Goal: Information Seeking & Learning: Learn about a topic

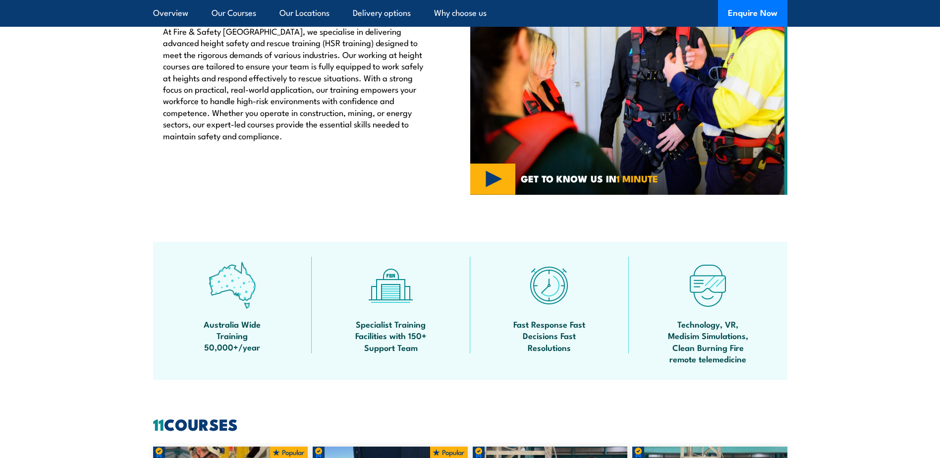
scroll to position [446, 0]
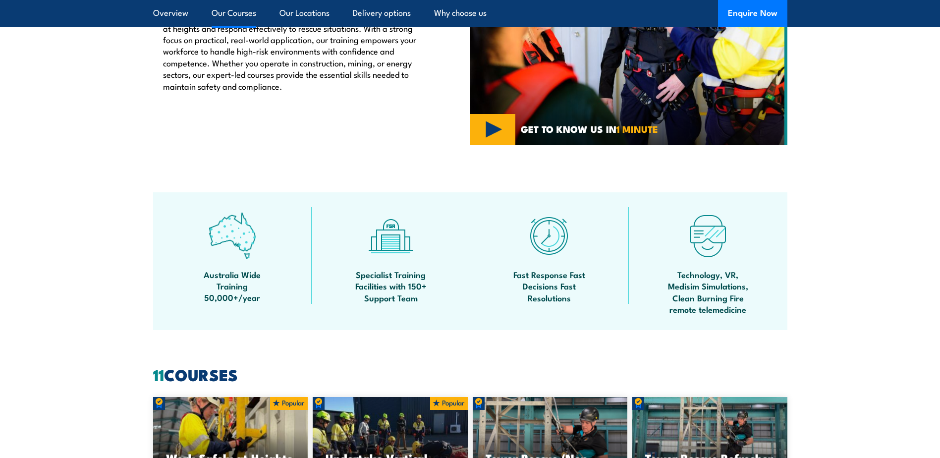
click at [246, 13] on link "Our Courses" at bounding box center [234, 13] width 45 height 26
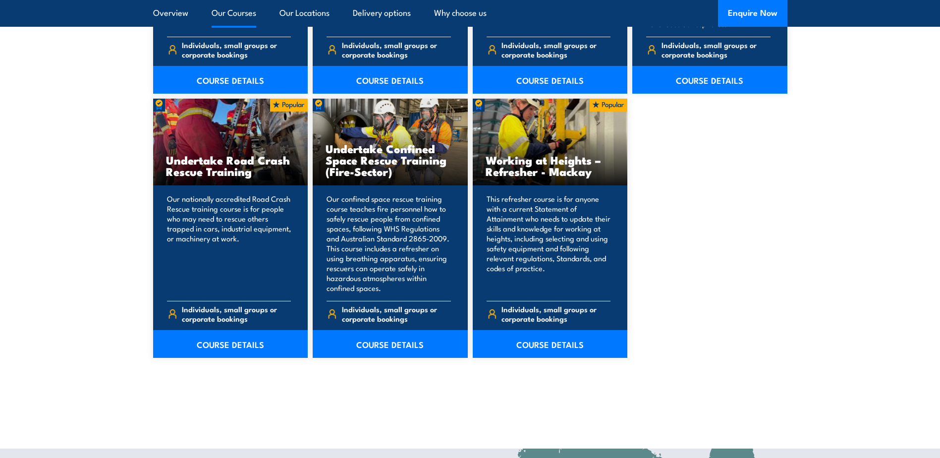
scroll to position [1247, 0]
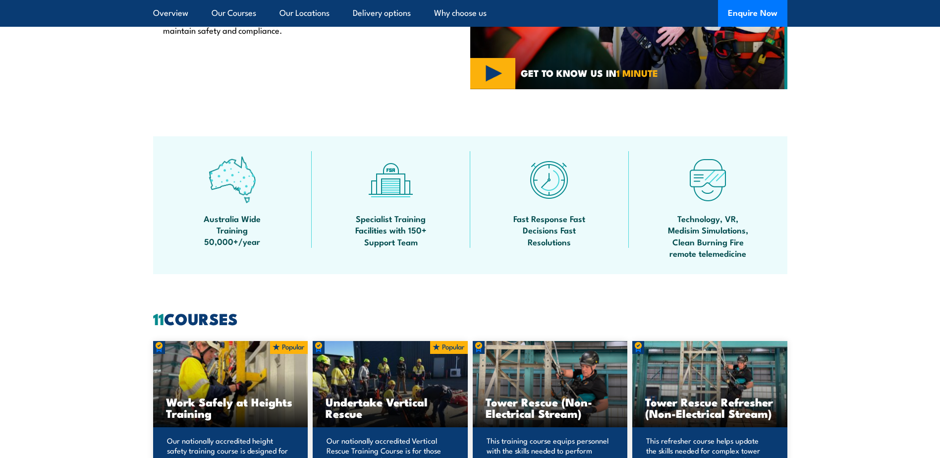
scroll to position [484, 0]
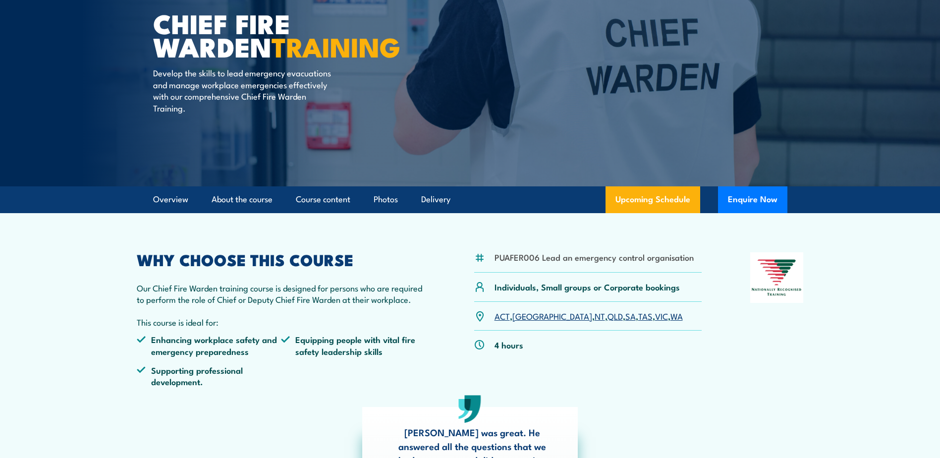
scroll to position [99, 0]
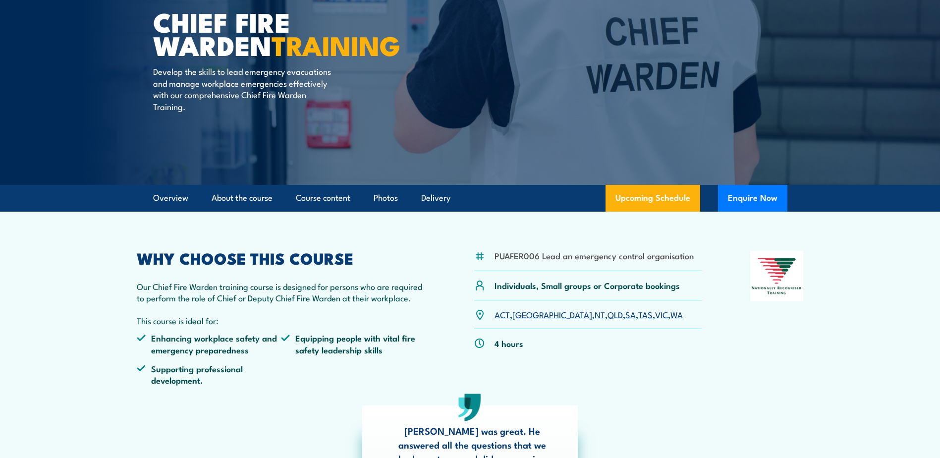
click at [625, 316] on link "SA" at bounding box center [630, 314] width 10 height 12
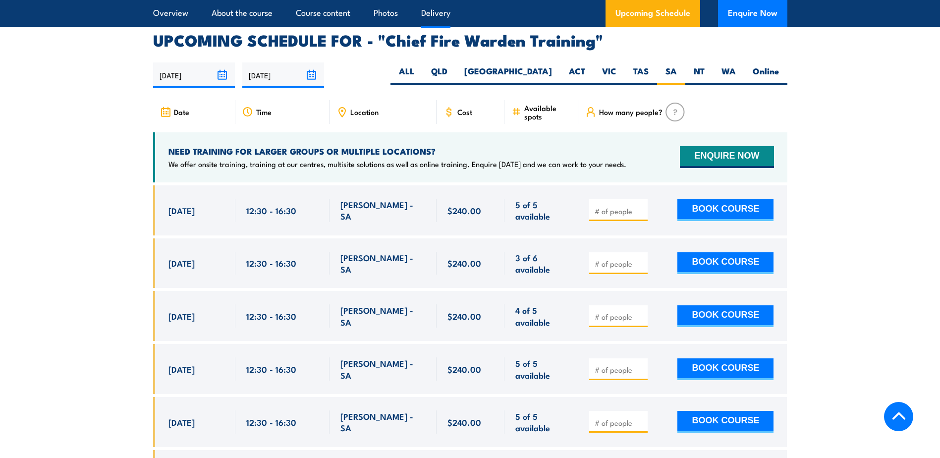
scroll to position [1767, 0]
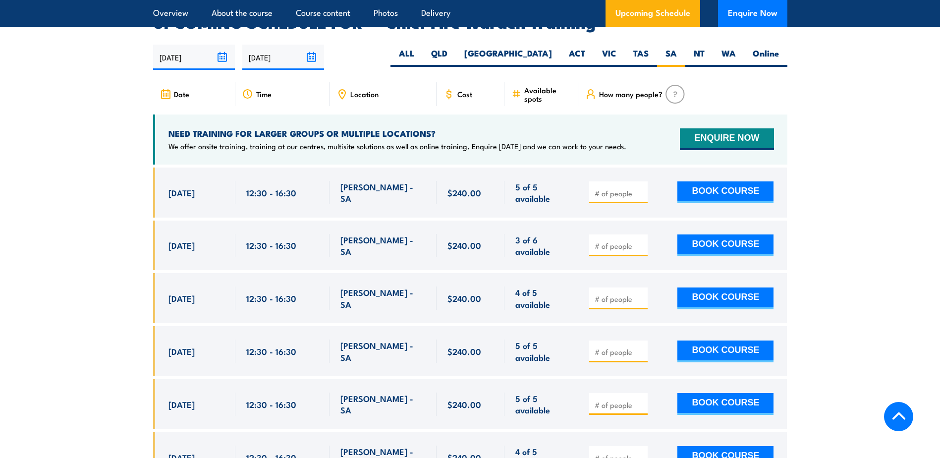
click at [86, 124] on section "UPCOMING SCHEDULE FOR - "Chief Fire Warden Training" [DATE] [DATE]" at bounding box center [470, 256] width 940 height 482
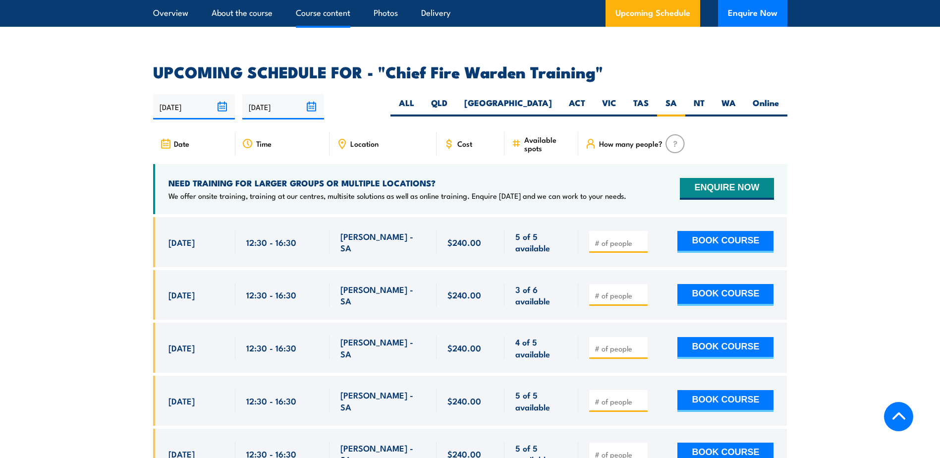
click at [317, 14] on link "Course content" at bounding box center [323, 13] width 54 height 26
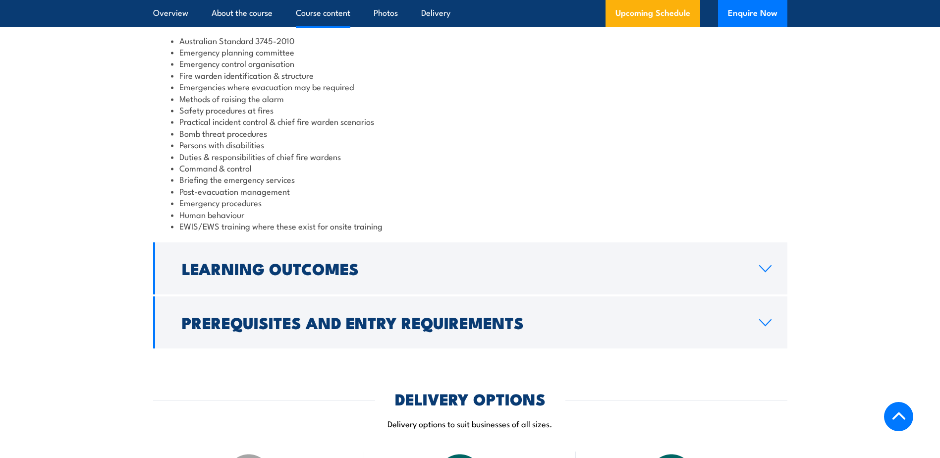
scroll to position [1005, 0]
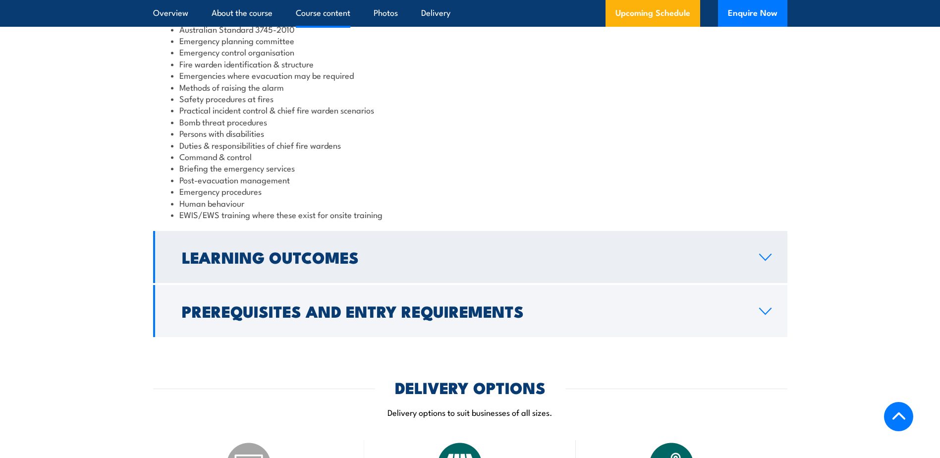
click at [760, 259] on icon at bounding box center [764, 257] width 13 height 8
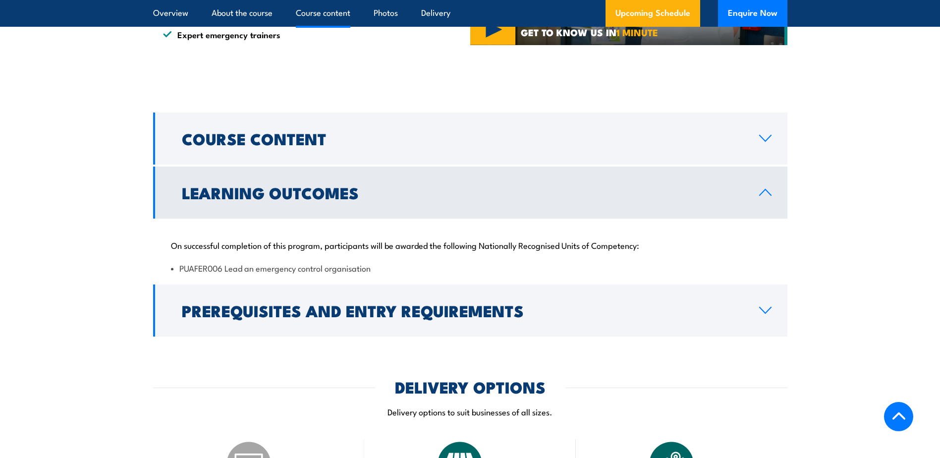
scroll to position [807, 0]
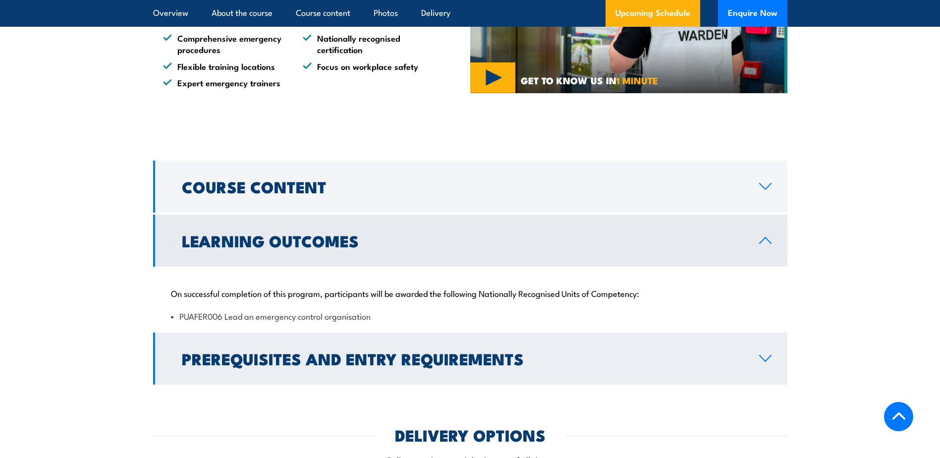
click at [746, 356] on link "Prerequisites and Entry Requirements" at bounding box center [470, 358] width 634 height 52
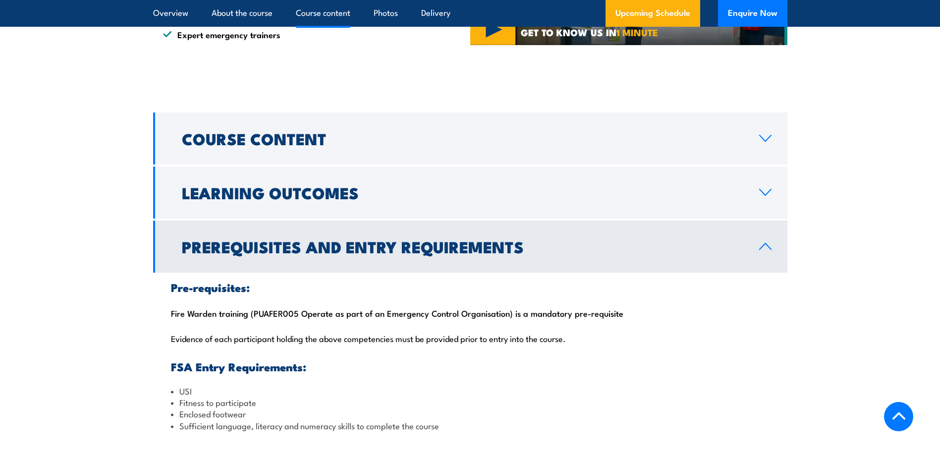
scroll to position [856, 0]
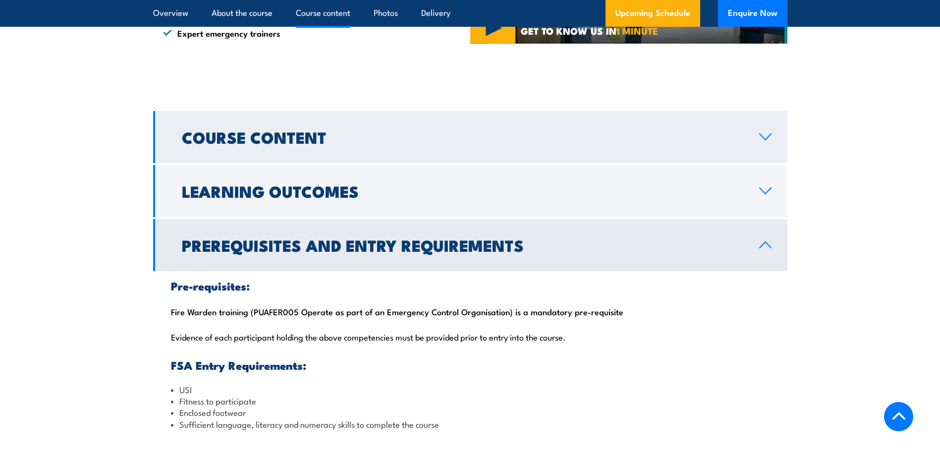
click at [759, 150] on link "Course Content" at bounding box center [470, 137] width 634 height 52
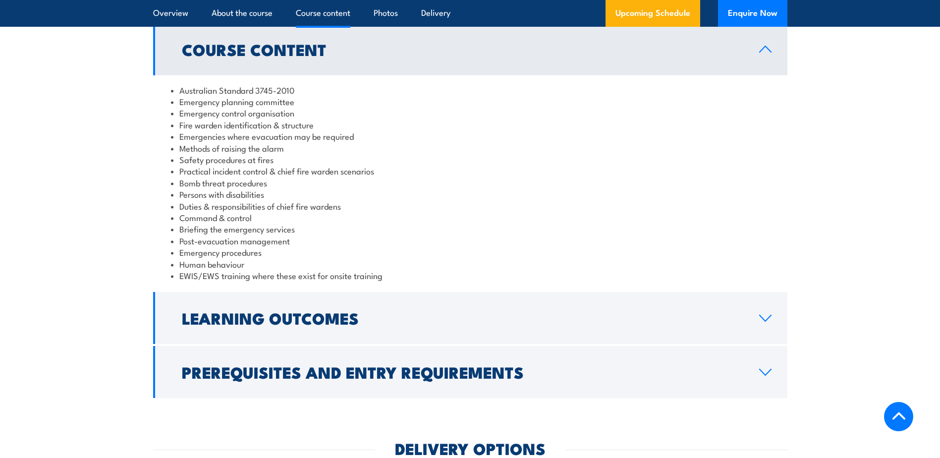
scroll to position [956, 0]
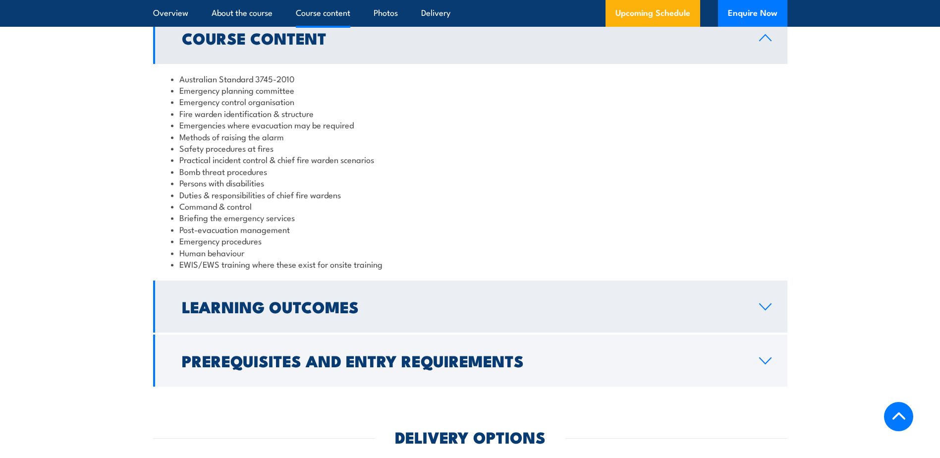
click at [761, 298] on link "Learning Outcomes" at bounding box center [470, 306] width 634 height 52
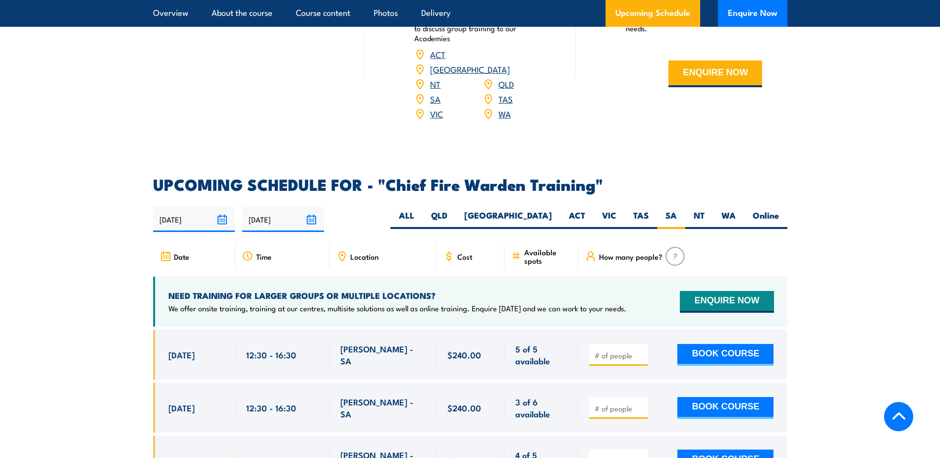
scroll to position [1451, 0]
